Goal: Task Accomplishment & Management: Complete application form

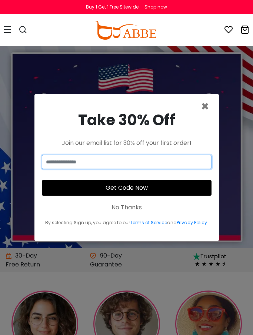
click at [147, 169] on input "email" at bounding box center [127, 162] width 170 height 14
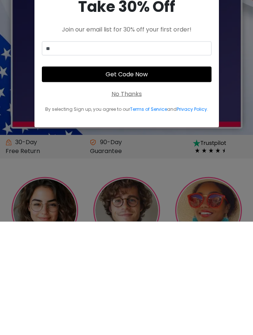
type input "**********"
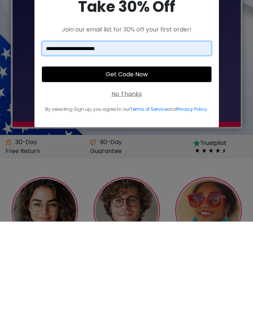
scroll to position [114, 0]
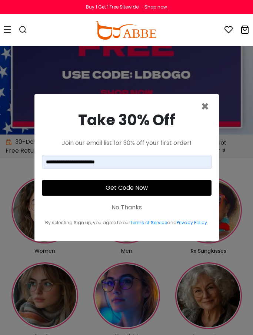
click at [104, 196] on button "Get Code Now" at bounding box center [127, 188] width 170 height 16
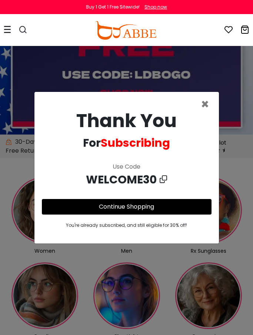
click at [205, 114] on span "×" at bounding box center [205, 104] width 9 height 19
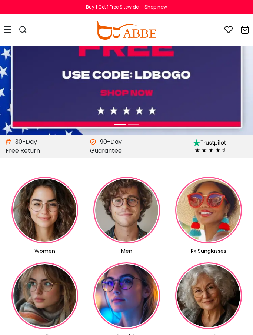
click at [8, 36] on div at bounding box center [7, 30] width 7 height 30
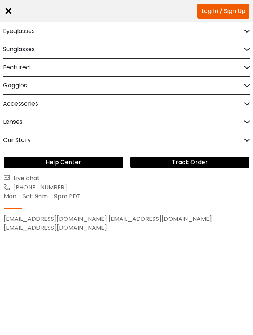
click at [231, 16] on link "Log In / Sign Up" at bounding box center [224, 11] width 52 height 15
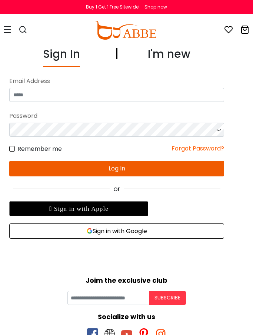
click at [201, 58] on div "Sign In I'm new" at bounding box center [116, 57] width 215 height 22
click at [181, 56] on div "I'm new" at bounding box center [169, 57] width 43 height 22
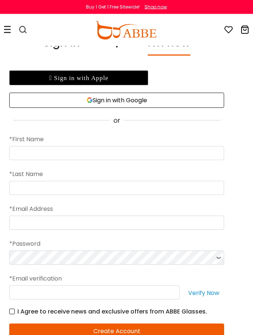
scroll to position [12, 0]
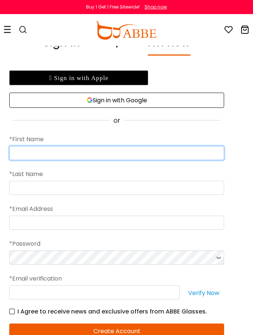
click at [93, 154] on input "text" at bounding box center [116, 153] width 215 height 14
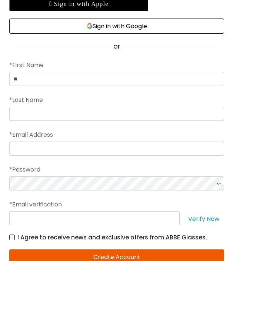
type input "*********"
type input "******"
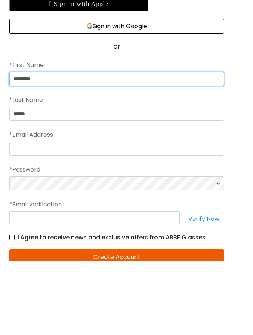
scroll to position [86, 0]
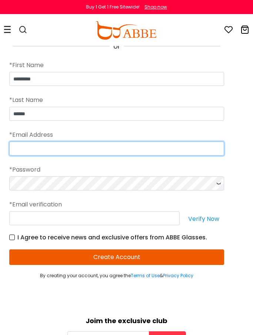
type input "**********"
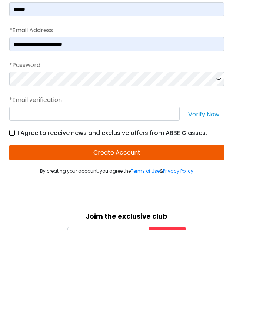
click at [60, 198] on div "*Email verification" at bounding box center [116, 204] width 215 height 13
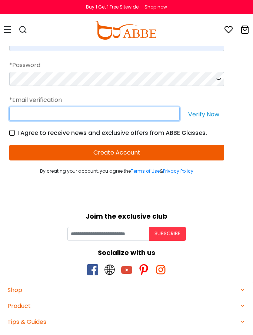
click at [50, 120] on input "text" at bounding box center [94, 114] width 171 height 14
type input "*"
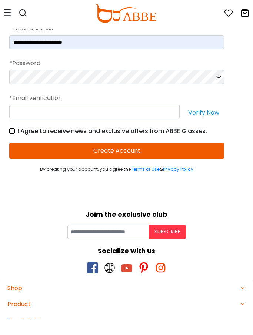
click at [213, 122] on button "Verify Now" at bounding box center [204, 129] width 41 height 14
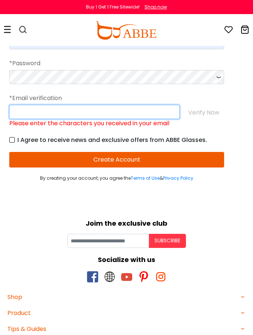
click at [131, 114] on input "Please enter the characters you received in your email" at bounding box center [94, 112] width 171 height 14
type input "*"
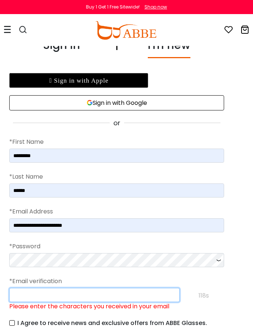
scroll to position [0, 0]
